Goal: Information Seeking & Learning: Learn about a topic

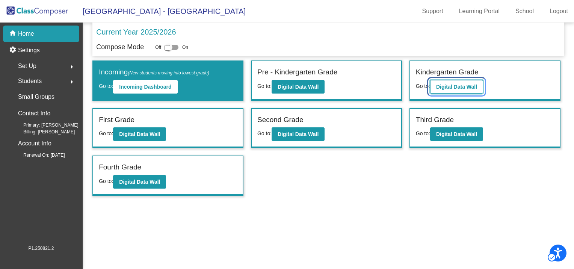
click at [448, 90] on button "Digital Data Wall" at bounding box center [456, 87] width 53 height 14
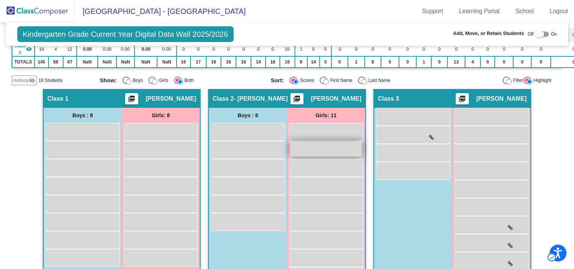
scroll to position [150, 0]
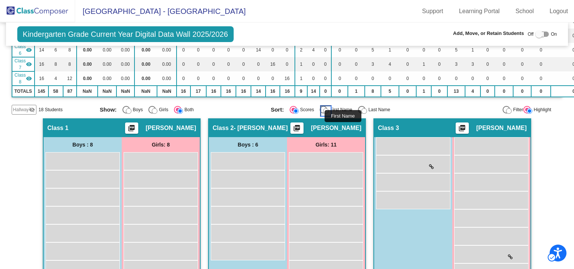
click at [323, 110] on input "First Name" at bounding box center [326, 111] width 6 height 6
radio input "true"
click at [361, 108] on input "Last Name" at bounding box center [364, 111] width 6 height 6
radio input "true"
click at [506, 108] on input "Filter" at bounding box center [509, 111] width 6 height 6
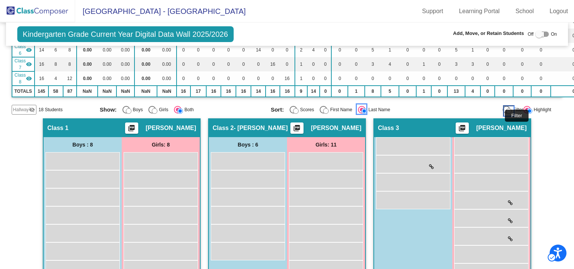
radio input "true"
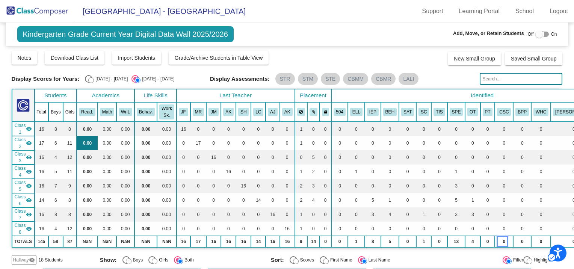
scroll to position [113, 0]
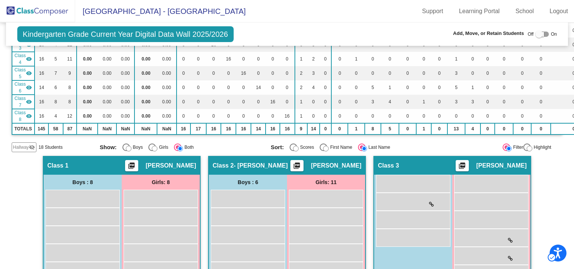
click at [32, 144] on mat-icon "visibility_off" at bounding box center [32, 147] width 6 height 6
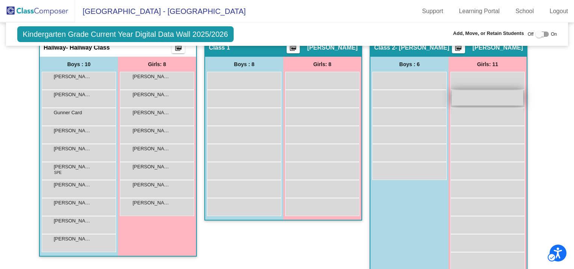
scroll to position [225, 0]
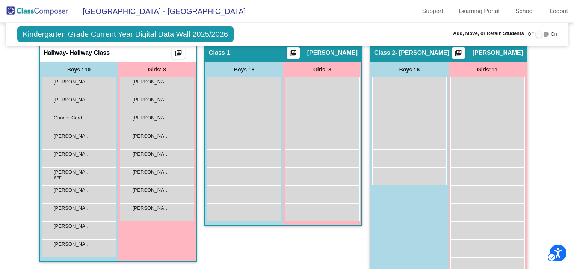
click at [538, 32] on div at bounding box center [539, 34] width 8 height 8
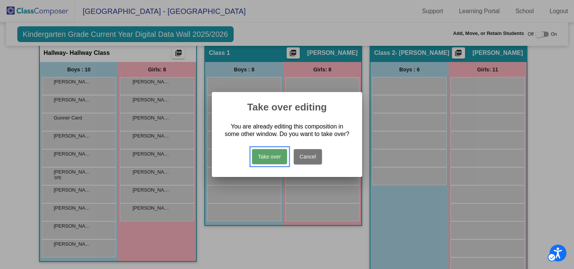
click at [263, 153] on button "Take over" at bounding box center [269, 156] width 35 height 15
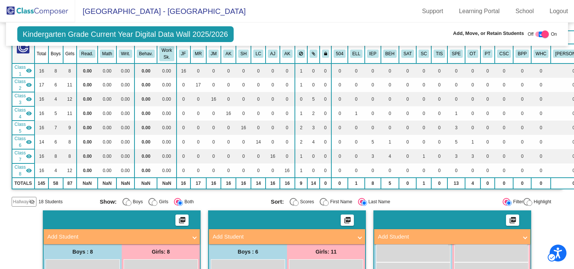
scroll to position [0, 0]
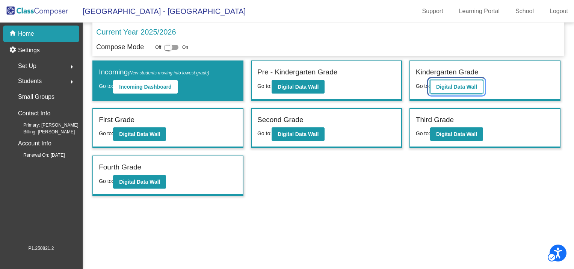
click at [462, 89] on button "Digital Data Wall" at bounding box center [456, 87] width 53 height 14
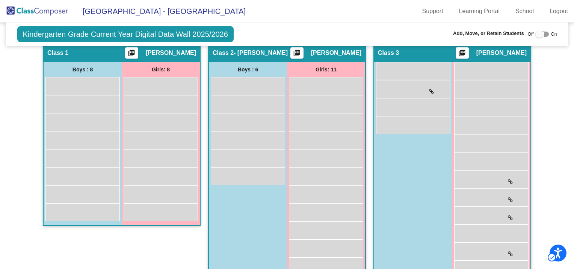
scroll to position [150, 0]
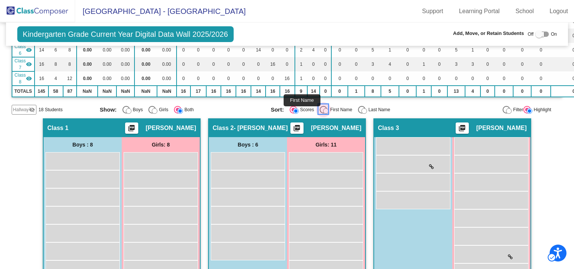
click at [324, 108] on input "First Name" at bounding box center [326, 111] width 6 height 6
radio input "true"
click at [323, 109] on input "First Name" at bounding box center [326, 111] width 6 height 6
click at [363, 108] on input "Last Name" at bounding box center [364, 111] width 6 height 6
radio input "true"
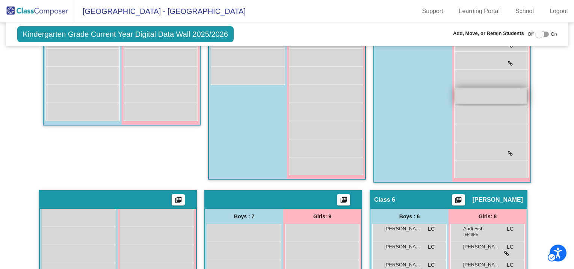
scroll to position [288, 0]
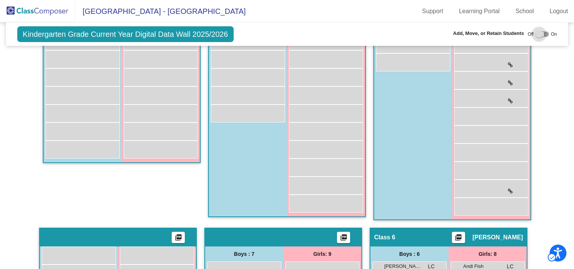
click at [535, 33] on div at bounding box center [539, 34] width 8 height 8
click at [536, 33] on div at bounding box center [539, 34] width 8 height 8
click at [551, 33] on span "On" at bounding box center [554, 34] width 6 height 7
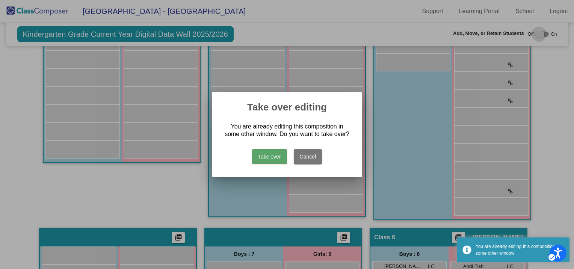
click at [530, 32] on span "Off" at bounding box center [531, 34] width 6 height 7
click at [264, 155] on button "Take over" at bounding box center [269, 156] width 35 height 15
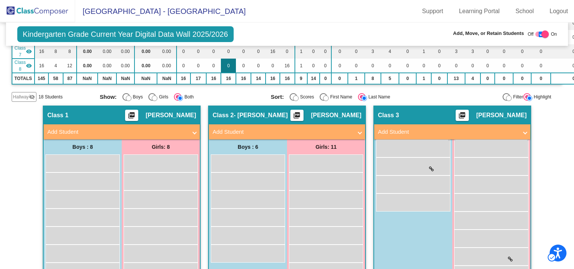
scroll to position [75, 0]
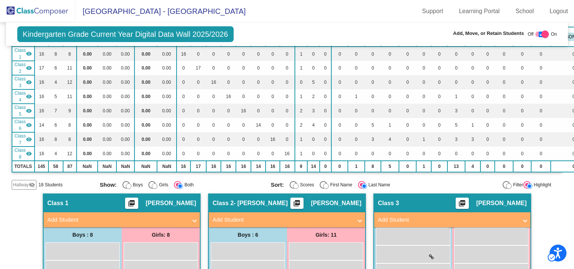
click at [25, 150] on span "Class 8" at bounding box center [20, 154] width 11 height 14
click at [29, 151] on mat-icon "visibility" at bounding box center [29, 154] width 6 height 6
click at [27, 137] on mat-icon "visibility" at bounding box center [29, 139] width 6 height 6
click at [29, 122] on mat-icon "visibility" at bounding box center [29, 125] width 6 height 6
click at [29, 108] on mat-icon "visibility" at bounding box center [29, 111] width 6 height 6
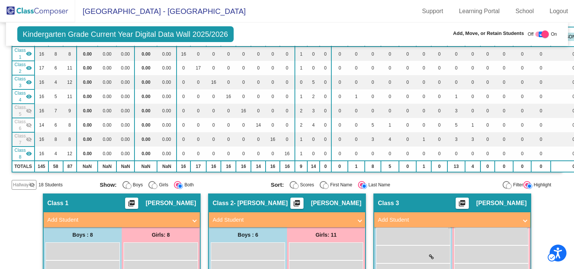
click at [29, 95] on mat-icon "visibility" at bounding box center [29, 97] width 6 height 6
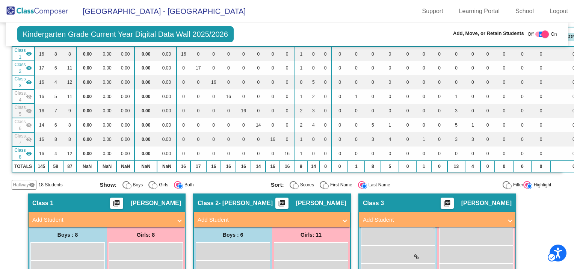
click at [28, 153] on mat-icon "visibility" at bounding box center [29, 154] width 6 height 6
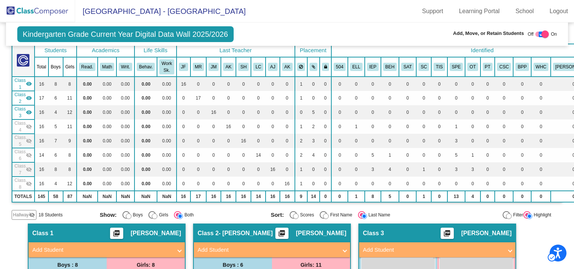
scroll to position [0, 0]
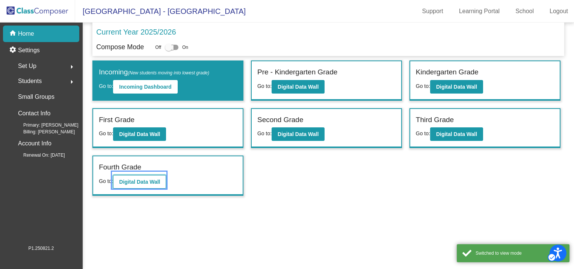
click at [149, 184] on button "Digital Data Wall" at bounding box center [139, 182] width 53 height 14
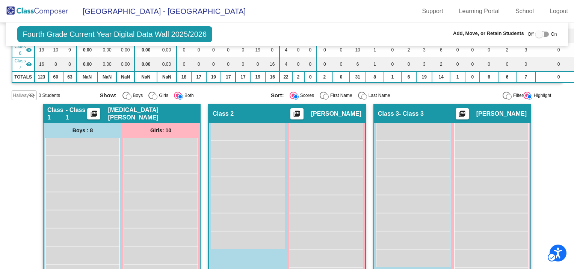
scroll to position [150, 0]
click at [319, 134] on div "Addilyn Woods SB lock do_not_disturb_alt" at bounding box center [326, 130] width 72 height 15
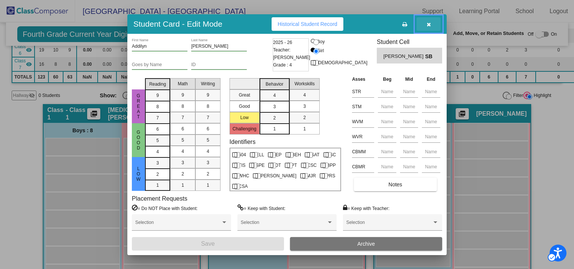
click at [427, 22] on icon "Carousel Slide Picker" at bounding box center [429, 24] width 4 height 5
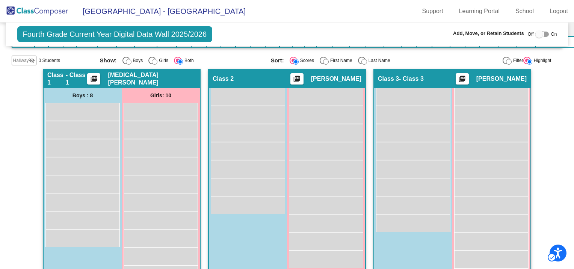
scroll to position [184, 0]
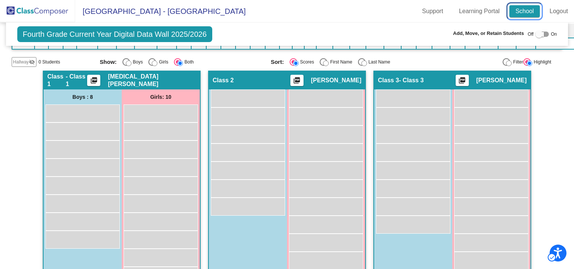
click at [527, 11] on link "School" at bounding box center [524, 11] width 30 height 12
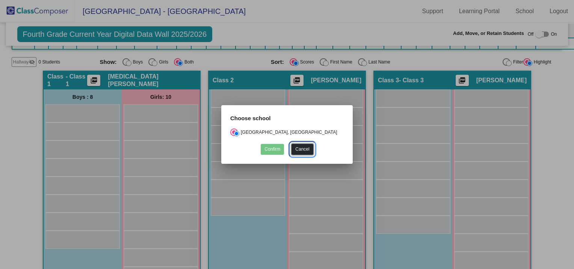
click at [301, 146] on button "Cancel" at bounding box center [301, 149] width 21 height 11
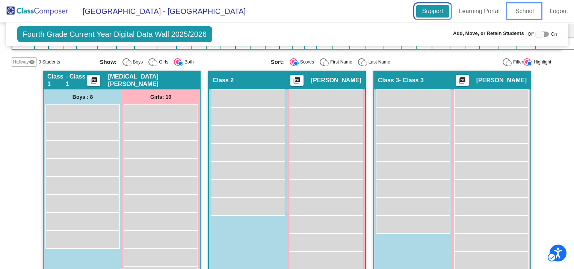
click at [432, 11] on link "Support | New Window" at bounding box center [432, 11] width 33 height 12
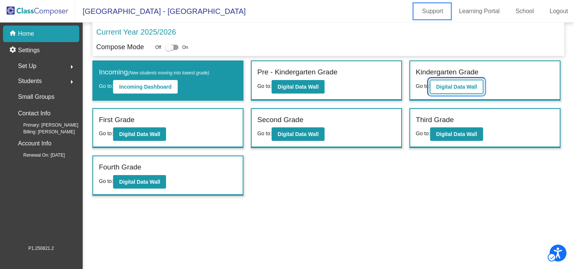
click at [441, 88] on b "Digital Data Wall" at bounding box center [456, 87] width 41 height 6
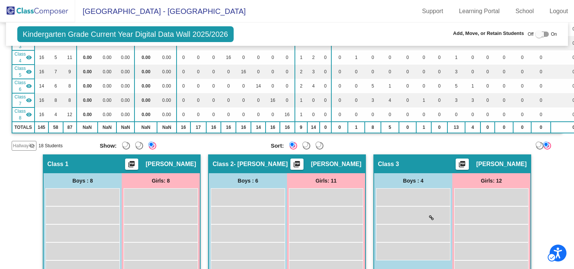
scroll to position [113, 0]
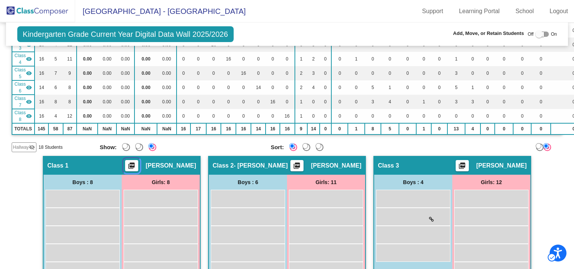
click at [136, 164] on mat-icon "picture_as_pdf" at bounding box center [131, 167] width 9 height 11
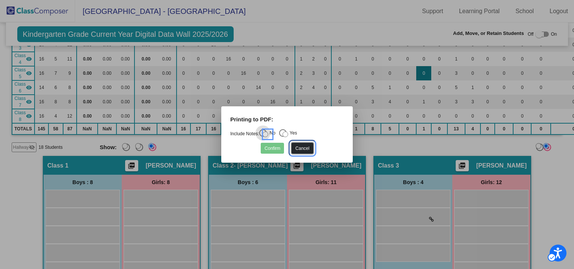
click at [303, 147] on button "Cancel" at bounding box center [301, 148] width 21 height 11
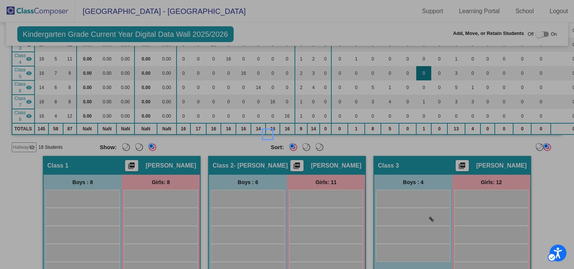
click at [442, 135] on div "Display Scores for Years: 2024 - 2025 2025 - 2026 Grade/Archive Students in Tab…" at bounding box center [287, 45] width 551 height 214
click at [303, 146] on button "Cancel" at bounding box center [301, 148] width 21 height 11
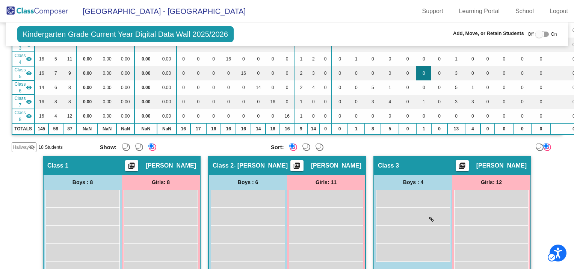
drag, startPoint x: 407, startPoint y: 75, endPoint x: 545, endPoint y: 210, distance: 193.1
click at [416, 75] on td "0 | Submit | Submit" at bounding box center [423, 73] width 15 height 14
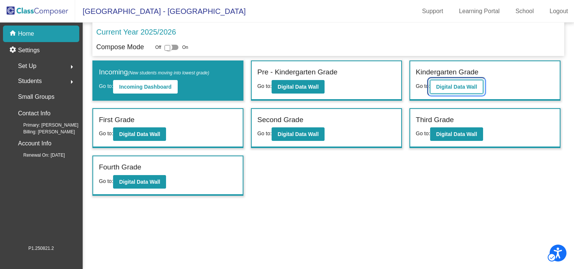
click at [459, 86] on b "Digital Data Wall" at bounding box center [456, 87] width 41 height 6
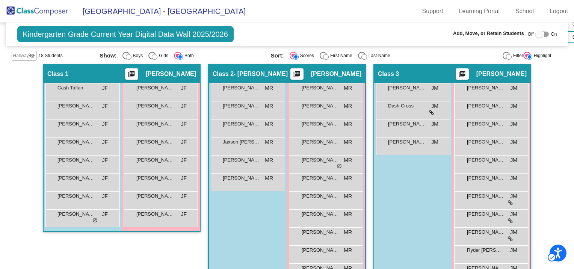
scroll to position [188, 0]
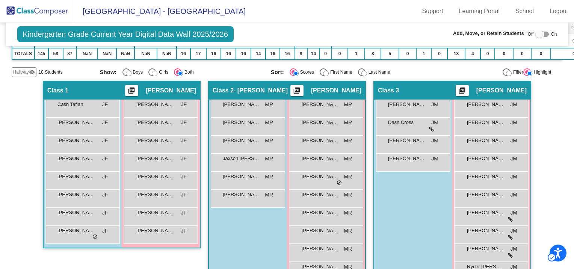
click at [27, 71] on span "Hallway" at bounding box center [21, 72] width 16 height 7
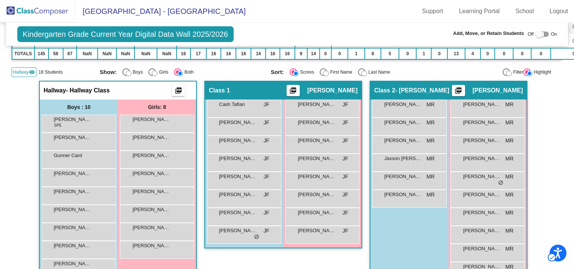
click at [323, 72] on input "First Name" at bounding box center [326, 74] width 6 height 6
radio input "true"
click at [361, 71] on input "Last Name" at bounding box center [364, 74] width 6 height 6
radio input "true"
click at [323, 71] on input "First Name" at bounding box center [326, 74] width 6 height 6
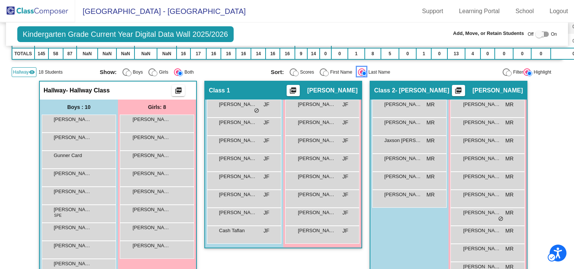
radio input "true"
click at [361, 71] on input "Last Name" at bounding box center [364, 74] width 6 height 6
radio input "true"
click at [506, 71] on input "Filter" at bounding box center [509, 74] width 6 height 6
radio input "true"
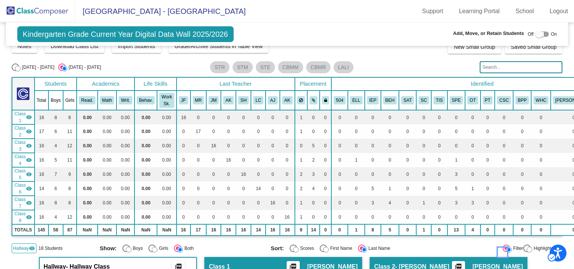
scroll to position [0, 0]
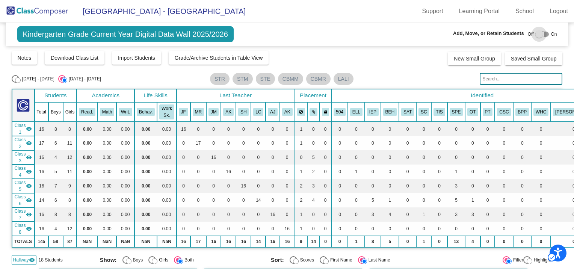
click at [535, 36] on div at bounding box center [539, 34] width 8 height 8
checkbox input "true"
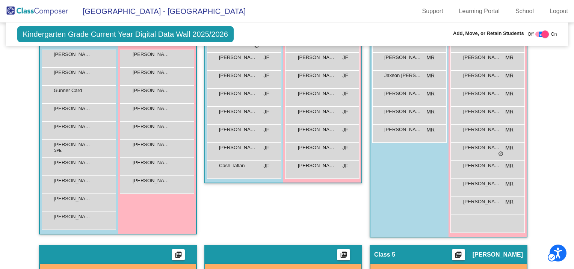
scroll to position [225, 0]
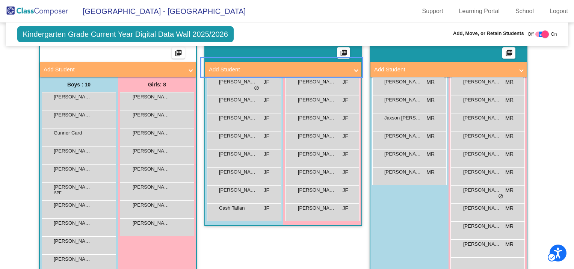
click at [355, 68] on span at bounding box center [356, 69] width 3 height 9
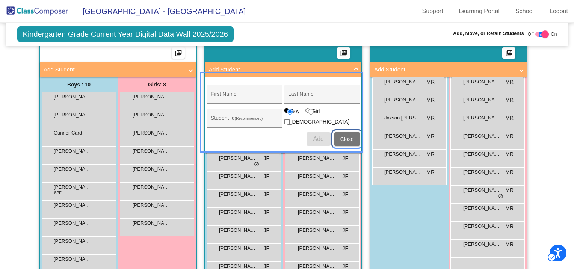
click at [345, 134] on span "Close" at bounding box center [347, 139] width 14 height 14
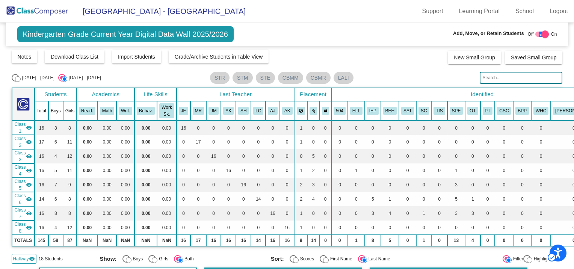
scroll to position [0, 0]
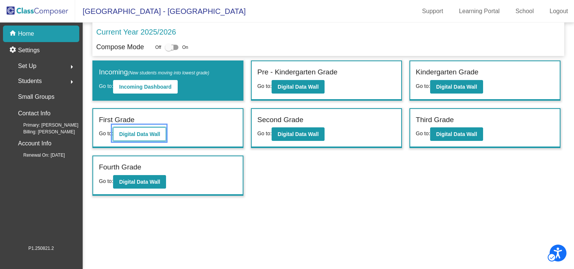
click at [148, 134] on b "Digital Data Wall" at bounding box center [139, 134] width 41 height 6
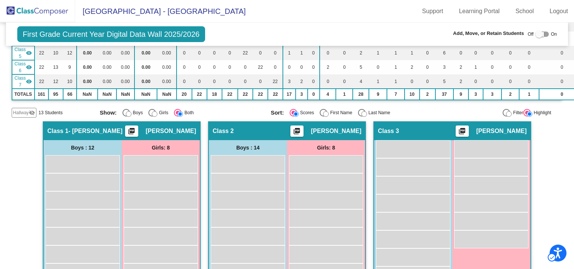
scroll to position [113, 0]
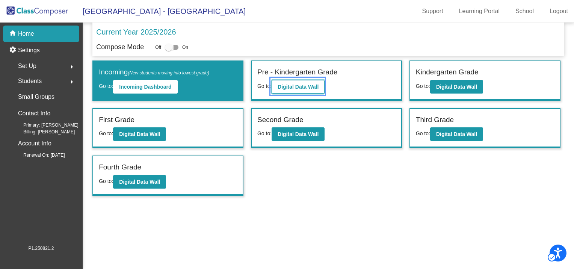
click at [297, 84] on b "Digital Data Wall" at bounding box center [298, 87] width 41 height 6
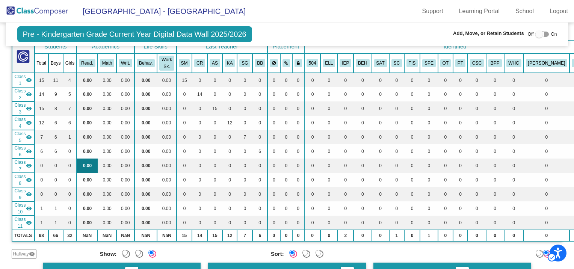
scroll to position [38, 0]
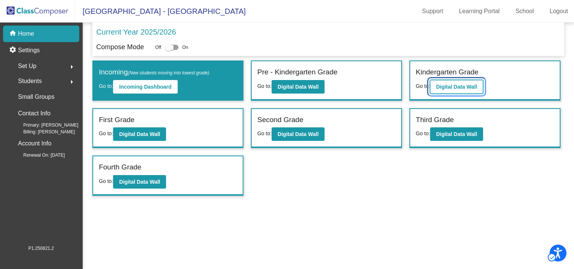
click at [450, 89] on button "Digital Data Wall" at bounding box center [456, 87] width 53 height 14
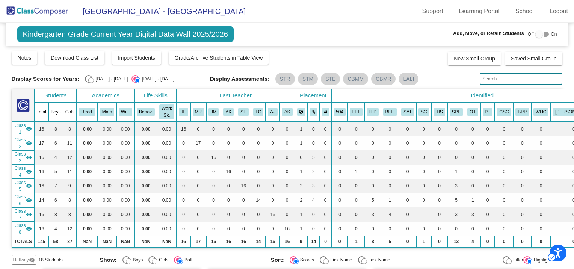
scroll to position [150, 0]
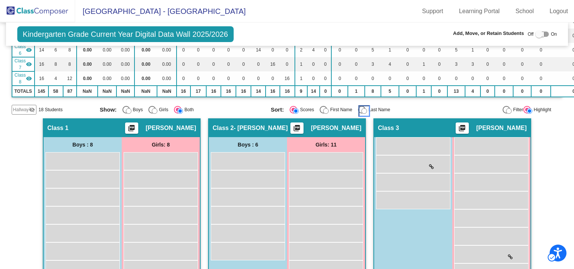
click at [362, 110] on input "Last Name" at bounding box center [364, 111] width 6 height 6
radio input "true"
click at [506, 108] on input "Filter" at bounding box center [509, 111] width 6 height 6
radio input "true"
click at [527, 108] on input "Highlight" at bounding box center [530, 111] width 6 height 6
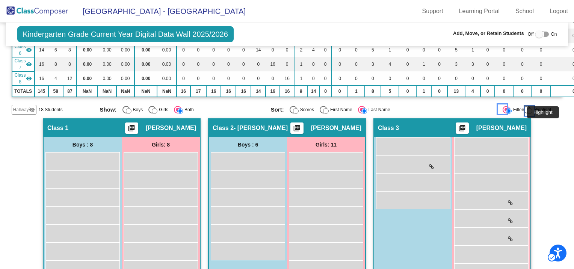
radio input "true"
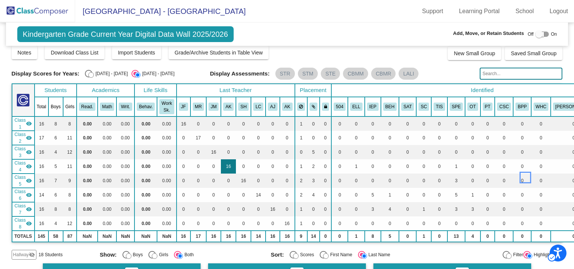
scroll to position [0, 0]
